Goal: Transaction & Acquisition: Purchase product/service

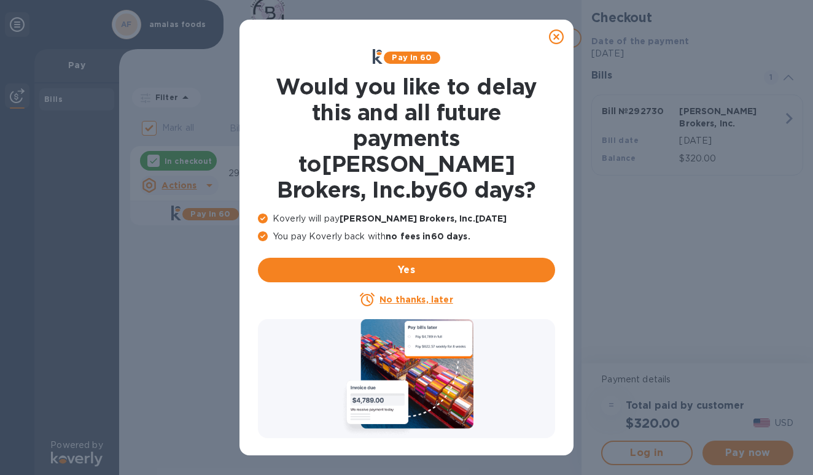
click at [426, 295] on u "No thanks, later" at bounding box center [416, 300] width 73 height 10
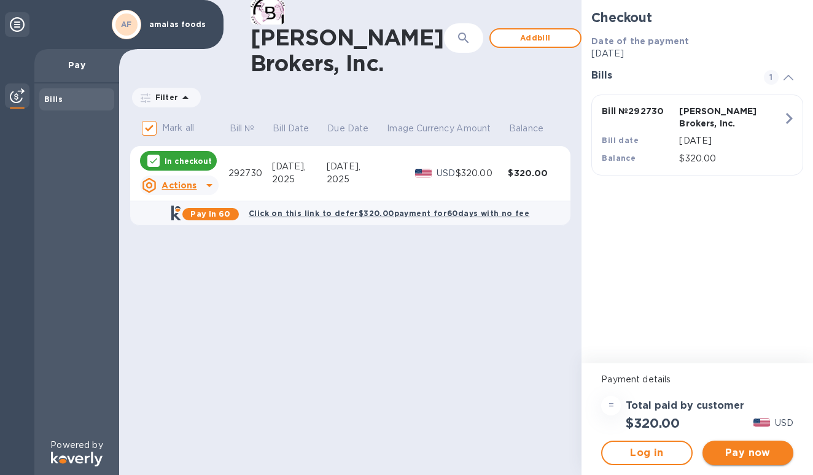
click at [745, 458] on span "Pay now" at bounding box center [748, 453] width 71 height 15
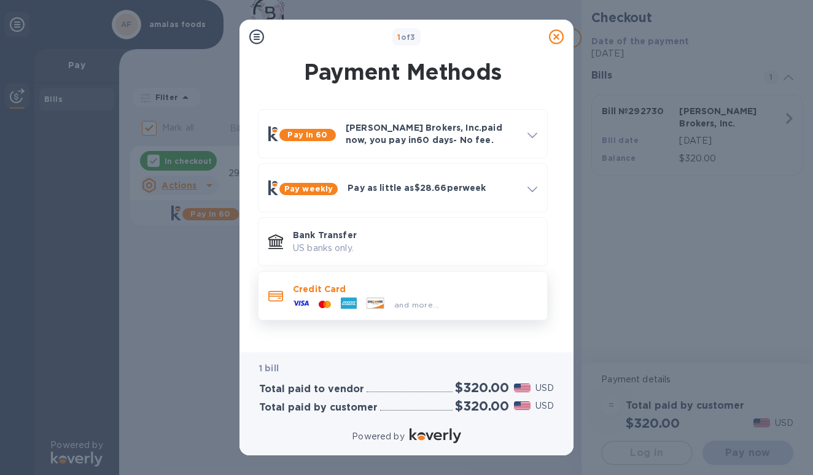
click at [375, 290] on p "Credit Card" at bounding box center [415, 289] width 244 height 12
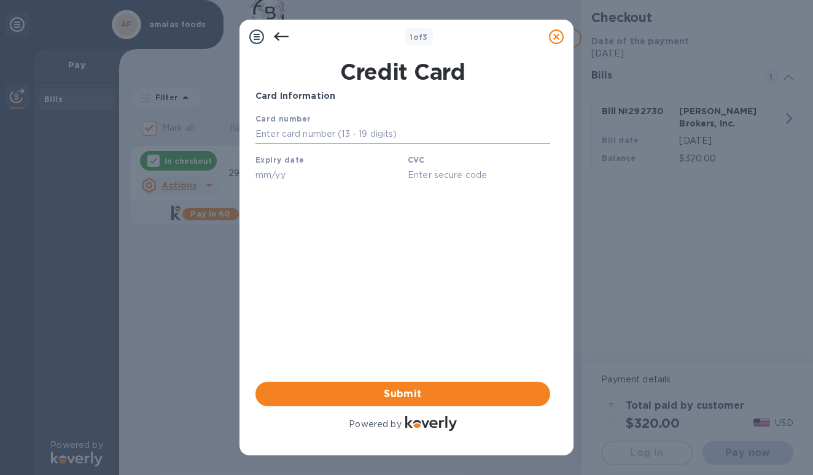
click at [377, 128] on input "text" at bounding box center [403, 134] width 295 height 18
type input "[CREDIT_CARD_NUMBER]"
click at [316, 175] on input "text" at bounding box center [327, 175] width 143 height 18
type input "10/27"
click at [486, 179] on input "text" at bounding box center [479, 175] width 143 height 18
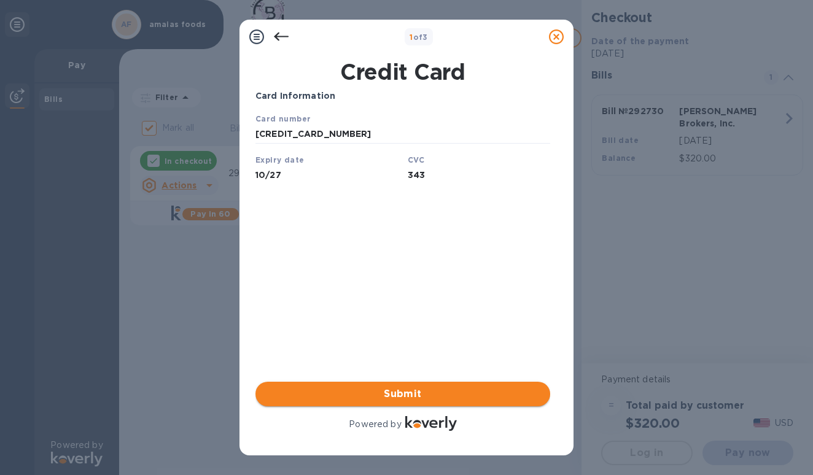
type input "343"
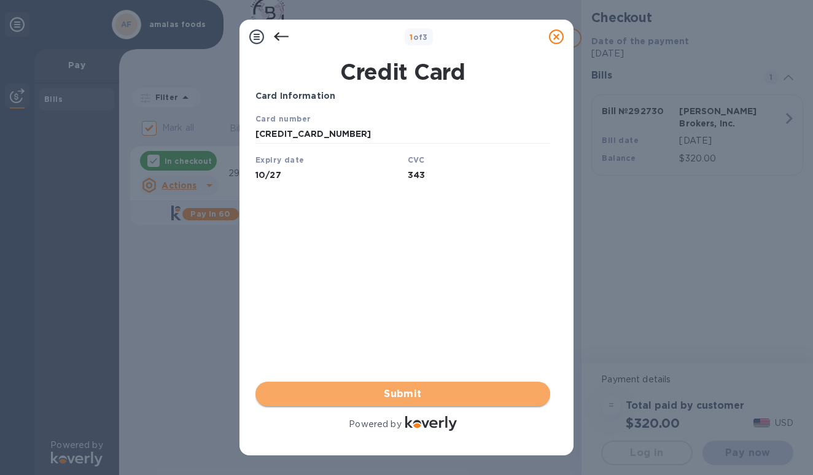
click at [408, 393] on span "Submit" at bounding box center [402, 394] width 275 height 15
click at [411, 397] on span "Submit" at bounding box center [402, 394] width 275 height 15
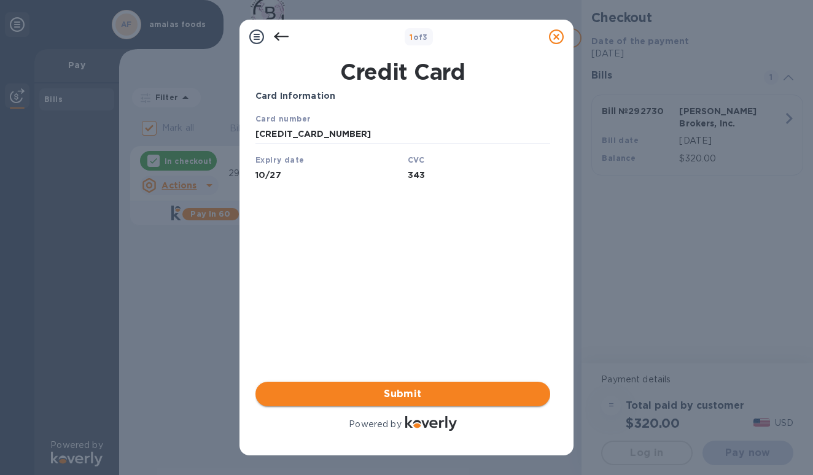
click at [403, 394] on button "Submit" at bounding box center [403, 394] width 295 height 25
click at [399, 394] on span "Submit" at bounding box center [402, 394] width 275 height 15
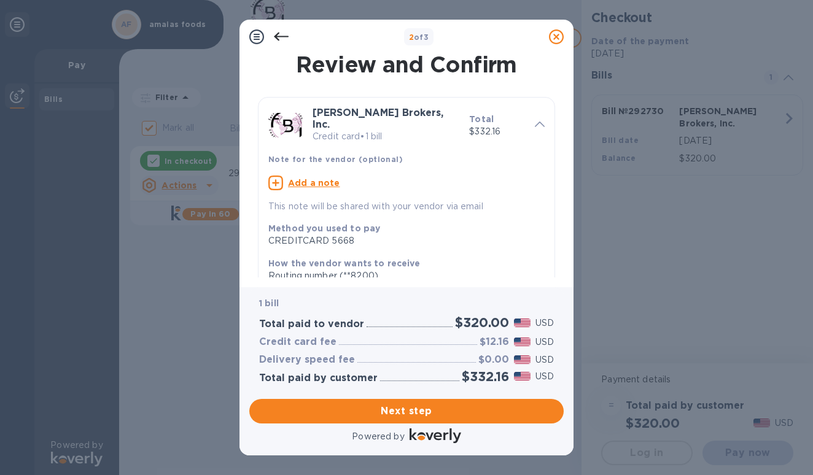
click at [328, 178] on u "Add a note" at bounding box center [314, 183] width 52 height 10
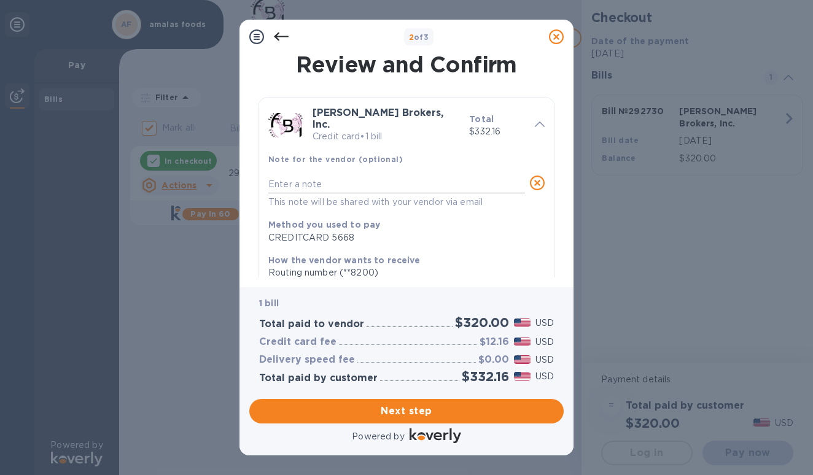
click at [322, 179] on textarea at bounding box center [396, 184] width 257 height 10
type textarea "amaias foods inv 292730"
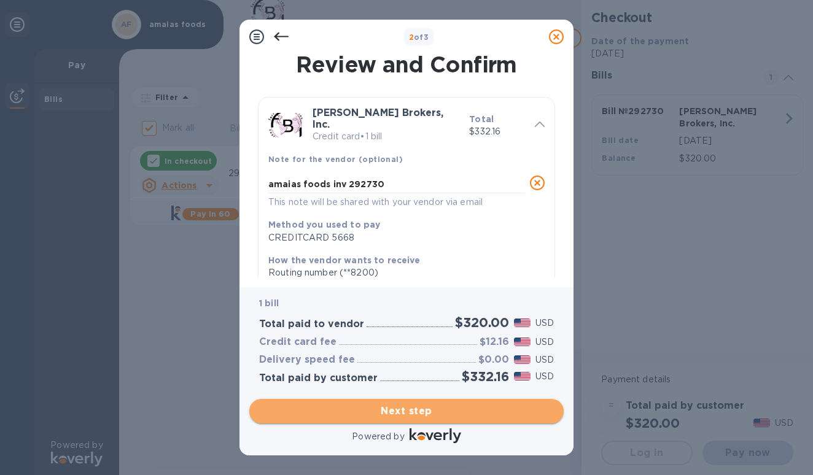
click at [405, 411] on span "Next step" at bounding box center [406, 411] width 295 height 15
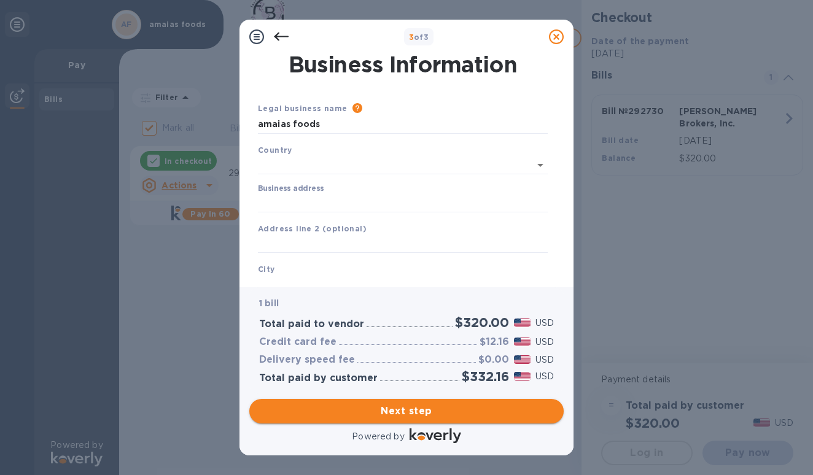
type input "[GEOGRAPHIC_DATA]"
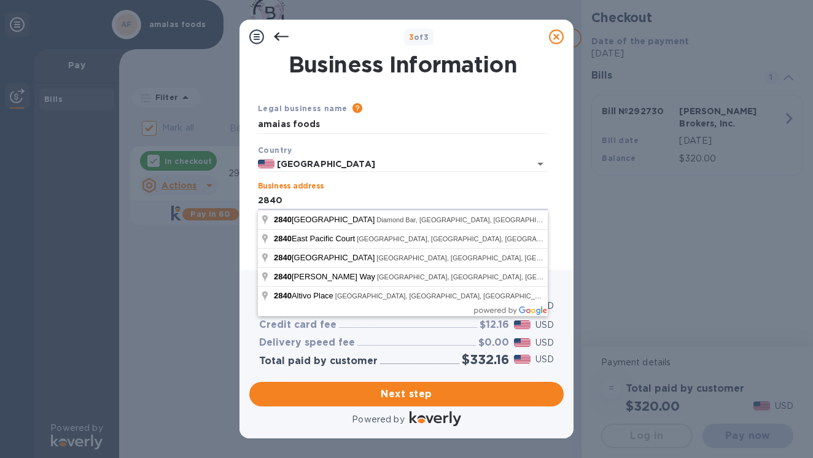
type input "[STREET_ADDRESS]"
type input "Diamond Bar"
type input "CA"
type input "91765"
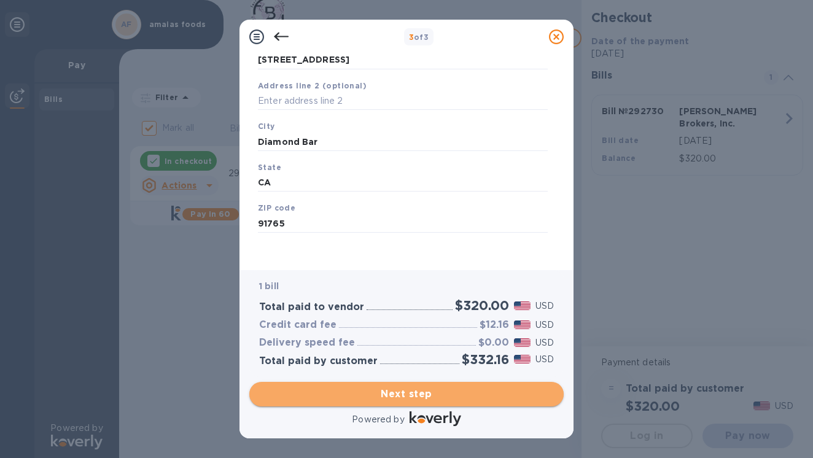
click at [417, 396] on span "Next step" at bounding box center [406, 394] width 295 height 15
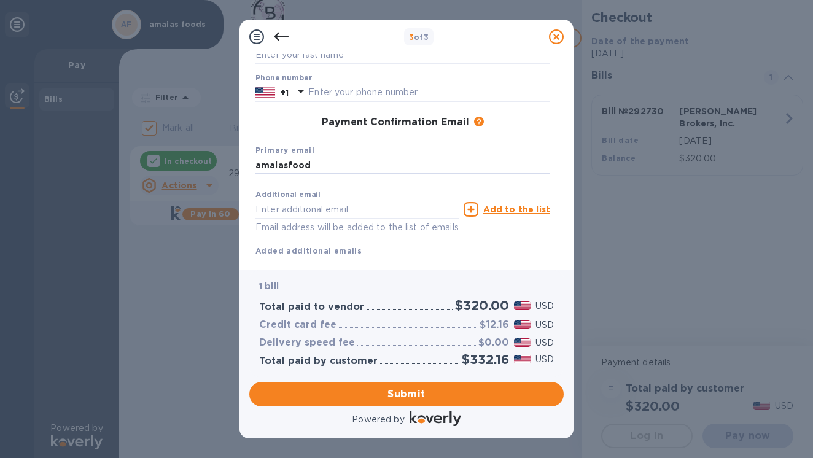
type input "[EMAIL_ADDRESS][DOMAIN_NAME]"
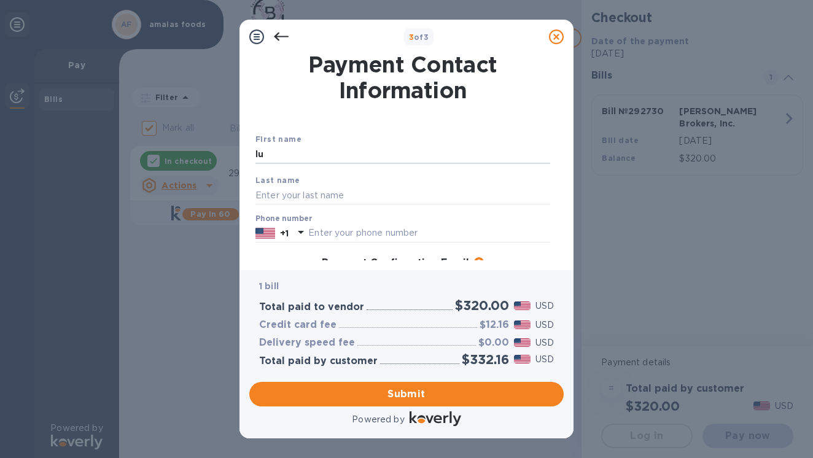
type input "l"
type input "mario"
type input "[PERSON_NAME]"
click at [438, 144] on div "First name [PERSON_NAME]" at bounding box center [403, 148] width 305 height 41
click at [427, 120] on div "First name [PERSON_NAME] Last name [PERSON_NAME] Phone number +1 Payment Confir…" at bounding box center [403, 256] width 300 height 290
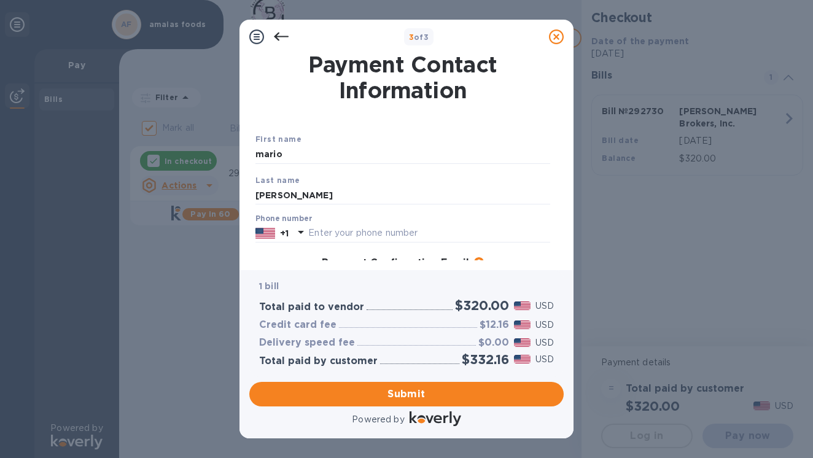
click at [293, 106] on div at bounding box center [403, 108] width 300 height 5
click at [240, 136] on div "Payment Contact Information First name [PERSON_NAME] Last name [PERSON_NAME] Ph…" at bounding box center [407, 162] width 334 height 216
click at [499, 257] on div "Payment Confirmation Email The added email addresses will be used to send the p…" at bounding box center [403, 263] width 295 height 12
click at [332, 154] on input "mario" at bounding box center [403, 155] width 295 height 18
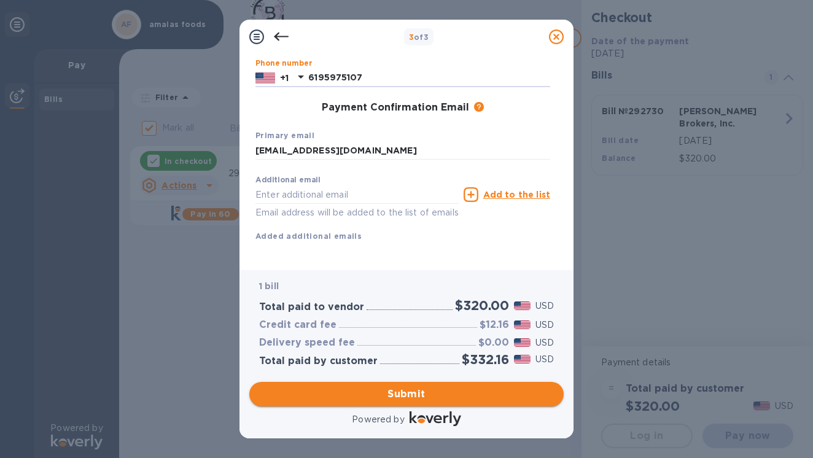
type input "6195975107"
click at [429, 388] on span "Submit" at bounding box center [406, 394] width 295 height 15
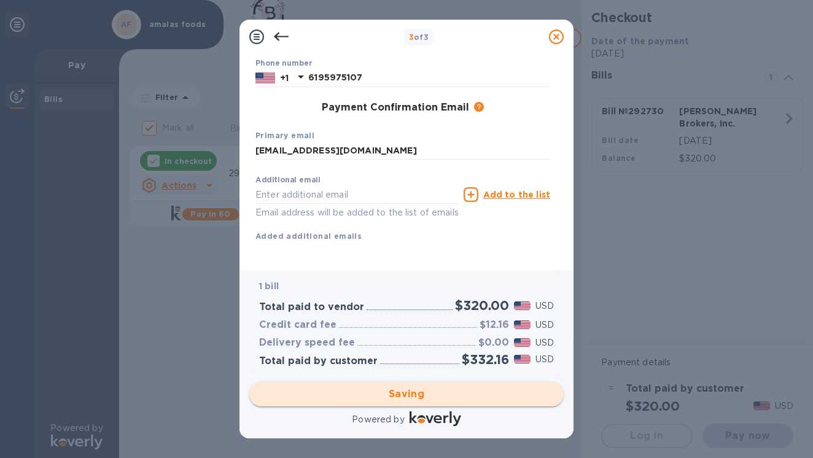
checkbox input "false"
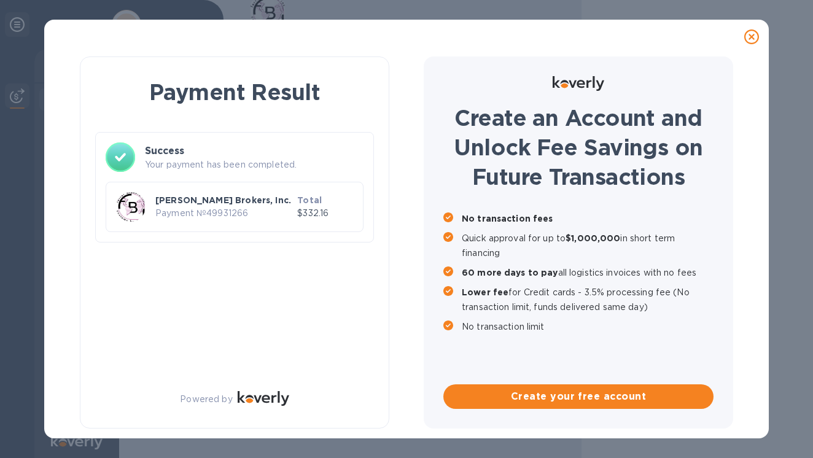
click at [224, 6] on div "Payment Result Success Your payment has been completed. [PERSON_NAME] Brokers, …" at bounding box center [406, 229] width 813 height 458
